Goal: Task Accomplishment & Management: Use online tool/utility

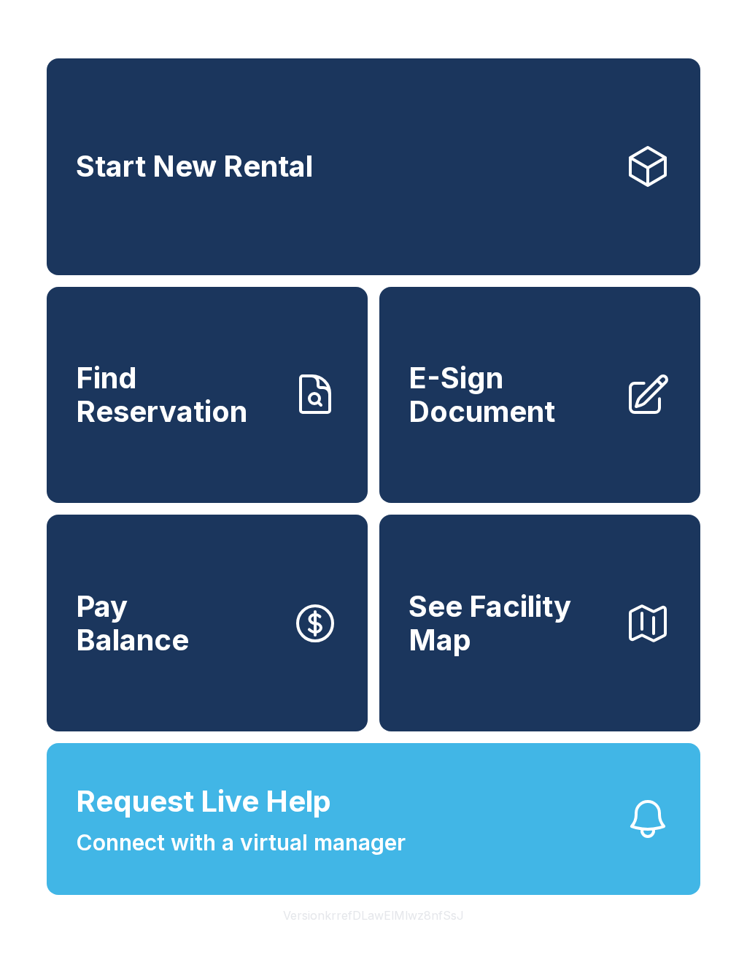
click at [605, 31] on div "Start New Rental Find Reservation E-Sign Document Pay Balance See Facility Map …" at bounding box center [373, 482] width 747 height 965
click at [604, 31] on div "Start New Rental Find Reservation E-Sign Document Pay Balance See Facility Map …" at bounding box center [373, 482] width 747 height 965
click at [574, 959] on div "Start New Rental Find Reservation E-Sign Document Pay Balance See Facility Map …" at bounding box center [373, 482] width 747 height 965
click at [746, 822] on div "Start New Rental Find Reservation E-Sign Document Pay Balance See Facility Map …" at bounding box center [373, 482] width 747 height 965
click at [700, 813] on button "Request Live Help Connect with a virtual manager" at bounding box center [374, 819] width 654 height 152
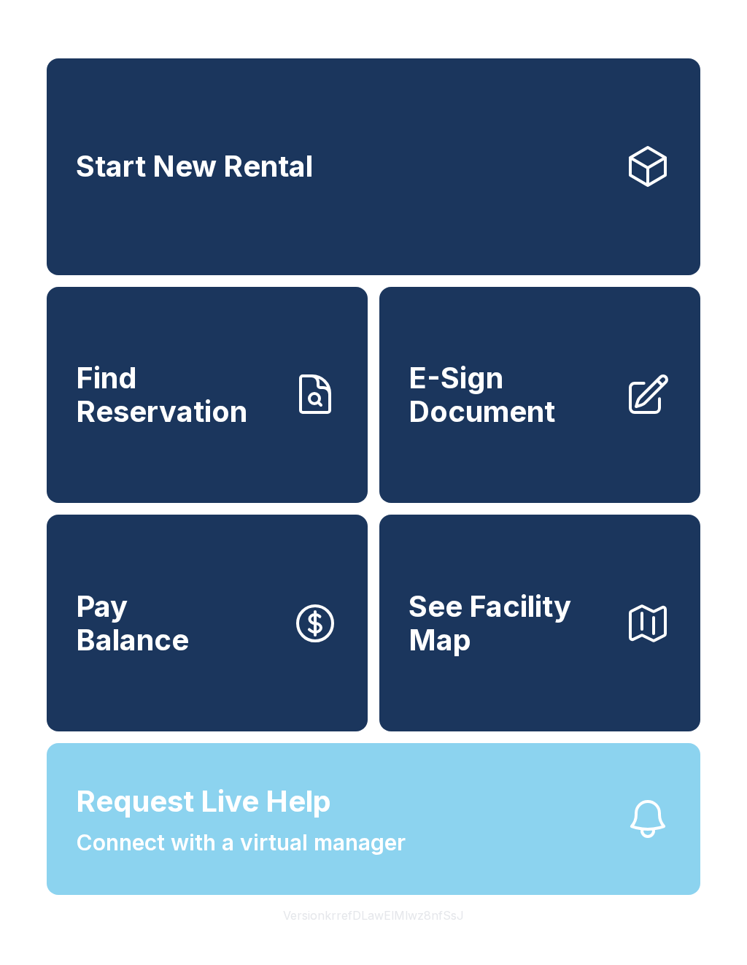
click at [707, 817] on div "Request Live Help A Virtual Manager has been alerted and will be with you short…" at bounding box center [373, 482] width 747 height 965
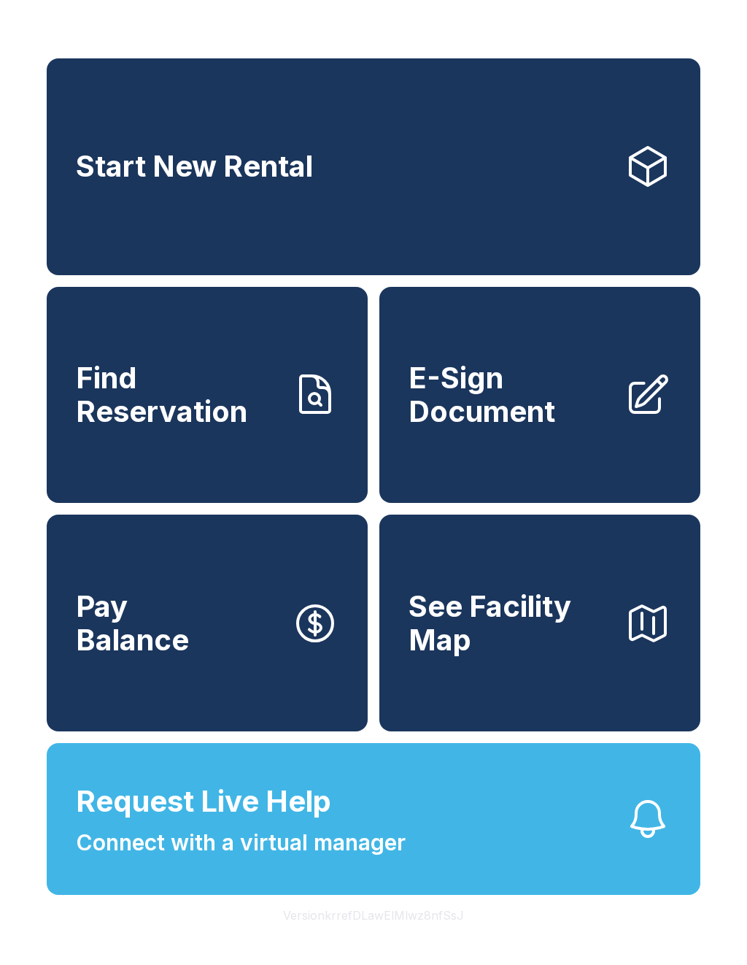
click at [743, 827] on div "Start New Rental Find Reservation E-Sign Document Pay Balance See Facility Map …" at bounding box center [373, 482] width 747 height 965
click at [726, 826] on div "Start New Rental Find Reservation E-Sign Document Pay Balance See Facility Map …" at bounding box center [373, 482] width 747 height 965
click at [566, 964] on div "Start New Rental Find Reservation E-Sign Document Pay Balance See Facility Map …" at bounding box center [373, 482] width 747 height 965
click at [542, 952] on div "Start New Rental Find Reservation E-Sign Document Pay Balance See Facility Map …" at bounding box center [373, 482] width 747 height 965
click at [537, 949] on div "Start New Rental Find Reservation E-Sign Document Pay Balance See Facility Map …" at bounding box center [373, 482] width 747 height 965
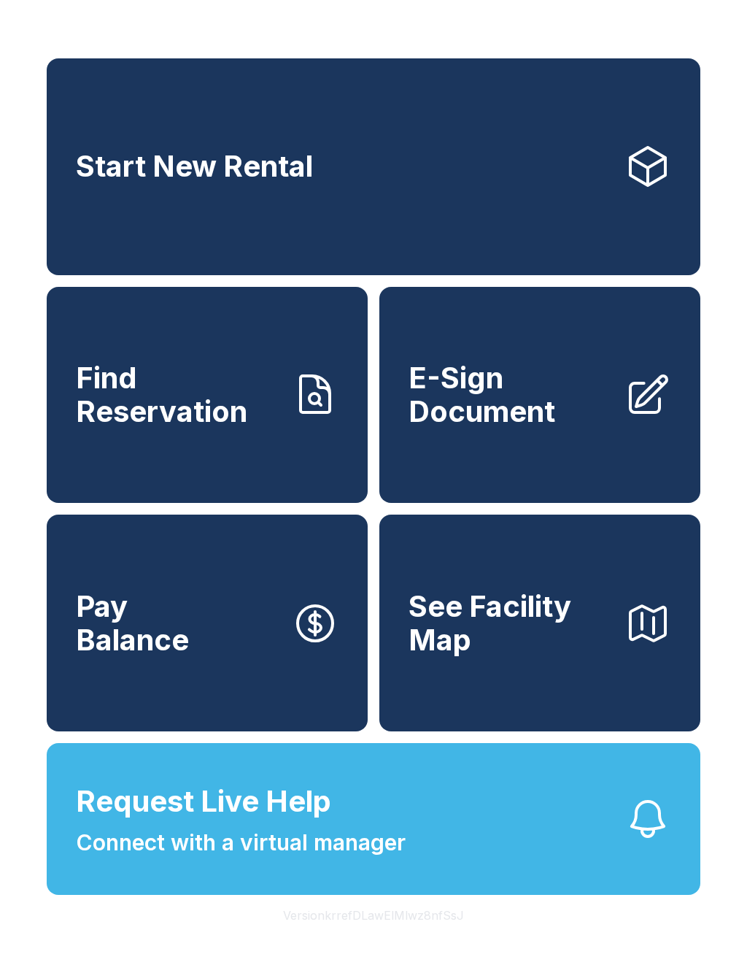
click at [551, 7] on div "Start New Rental Find Reservation E-Sign Document Pay Balance See Facility Map …" at bounding box center [373, 482] width 747 height 965
click at [547, 4] on div "Start New Rental Find Reservation E-Sign Document Pay Balance See Facility Map …" at bounding box center [373, 482] width 747 height 965
click at [498, 961] on div "Start New Rental Find Reservation E-Sign Document Pay Balance See Facility Map …" at bounding box center [373, 482] width 747 height 965
click at [498, 960] on div "Start New Rental Find Reservation E-Sign Document Pay Balance See Facility Map …" at bounding box center [373, 482] width 747 height 965
click at [639, 418] on icon at bounding box center [648, 394] width 47 height 47
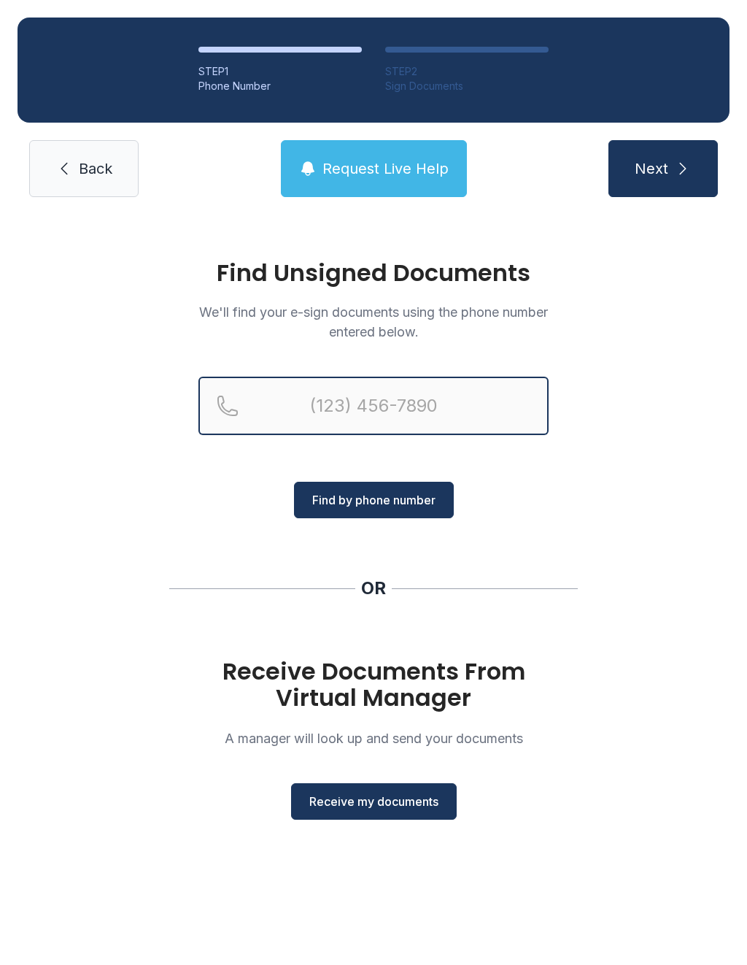
click at [421, 410] on input "Reservation phone number" at bounding box center [374, 406] width 350 height 58
type input "[PHONE_NUMBER]"
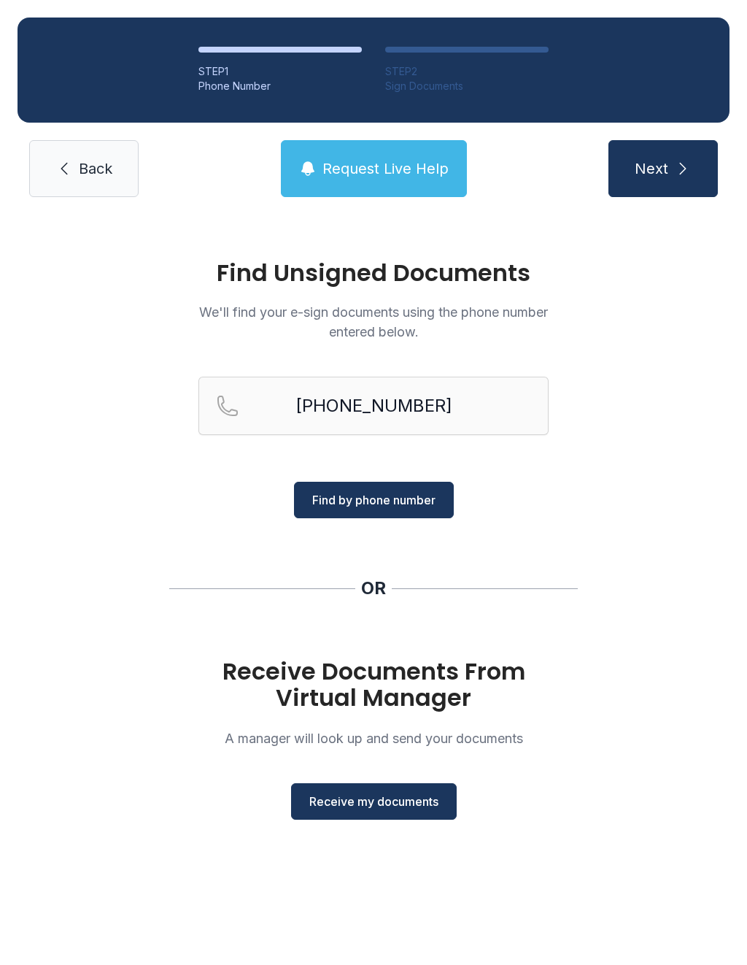
click at [396, 498] on span "Find by phone number" at bounding box center [373, 500] width 123 height 18
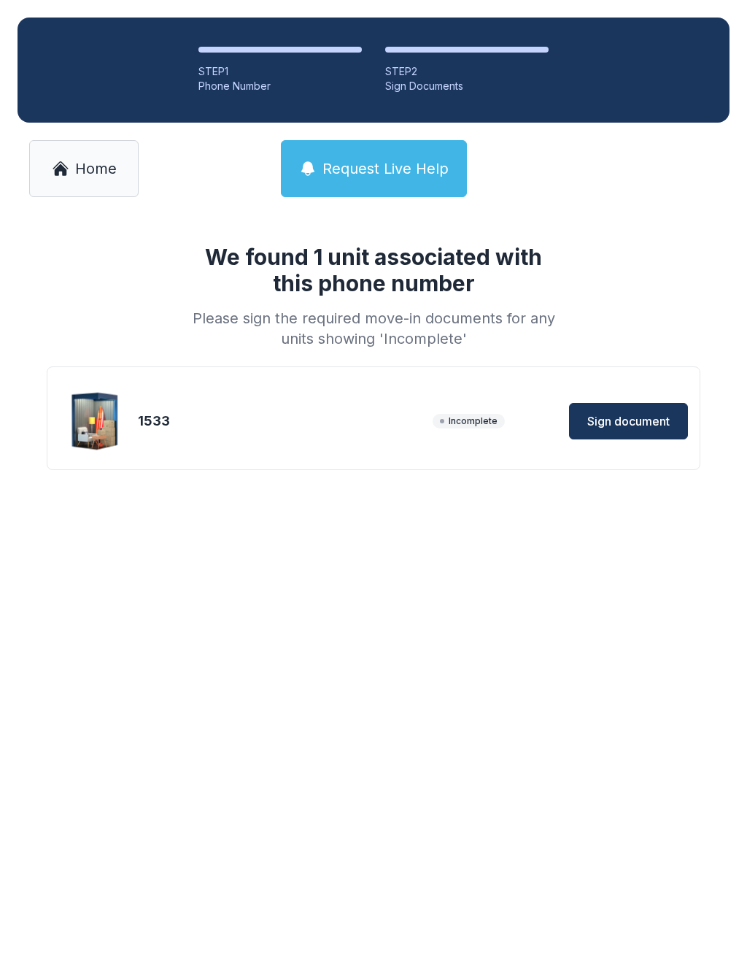
click at [634, 418] on span "Sign document" at bounding box center [629, 421] width 82 height 18
